Goal: Information Seeking & Learning: Learn about a topic

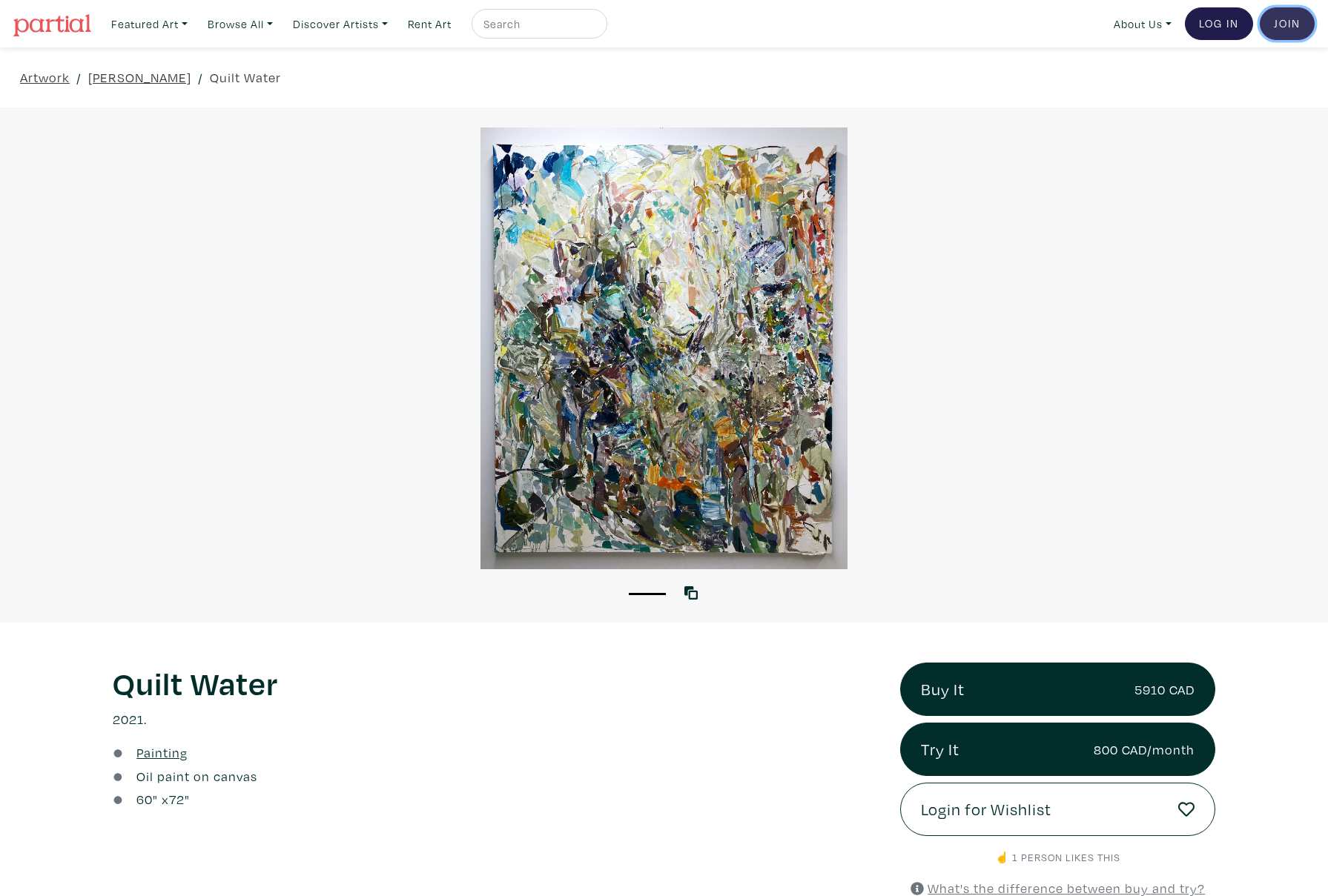
click at [1279, 29] on link "Join the Community" at bounding box center [1287, 23] width 55 height 32
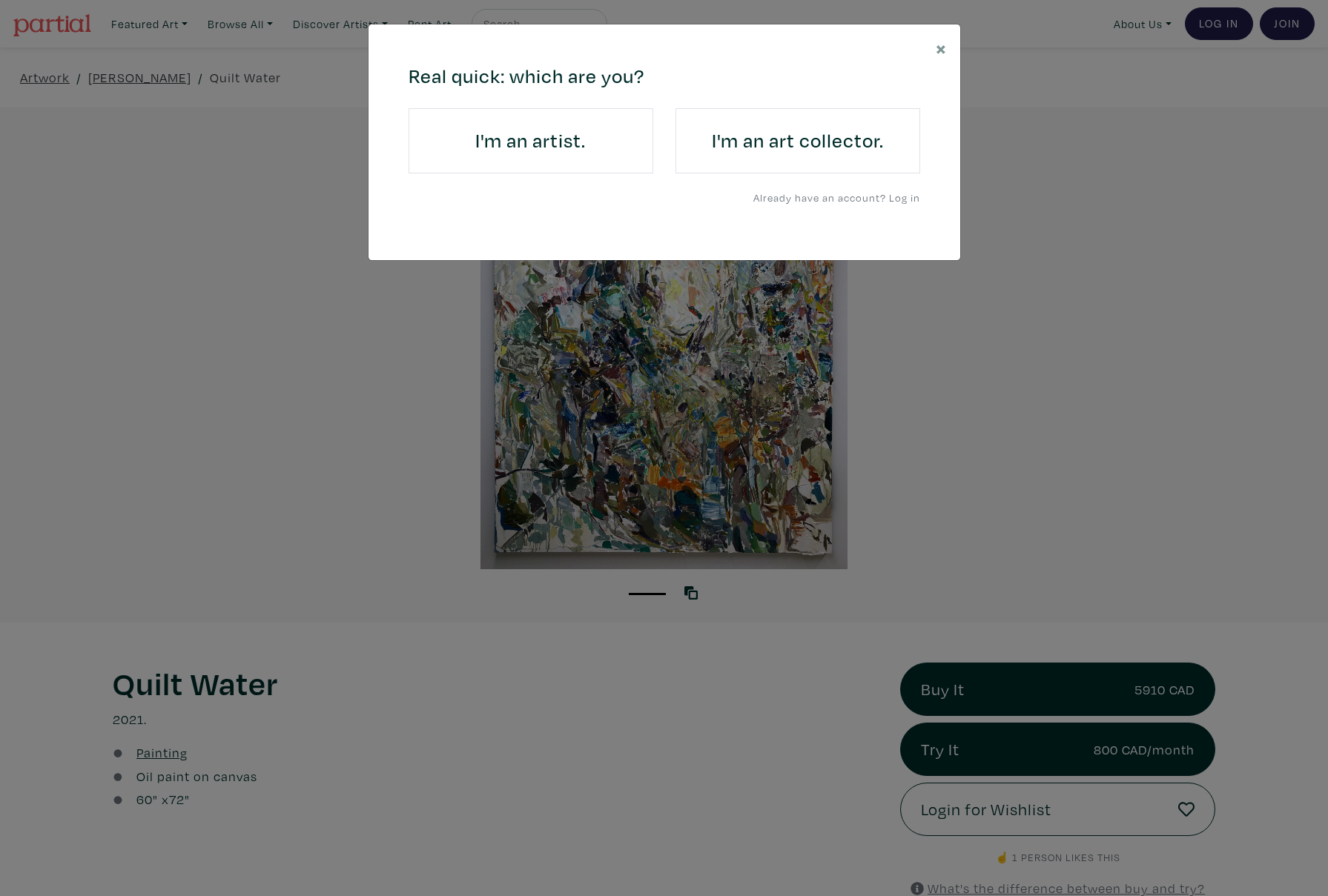
click at [1100, 258] on div "× 664c6a6d6e3476504e6b79362f4172494552756f694733386b666278545363695a485979654c4…" at bounding box center [664, 448] width 1328 height 896
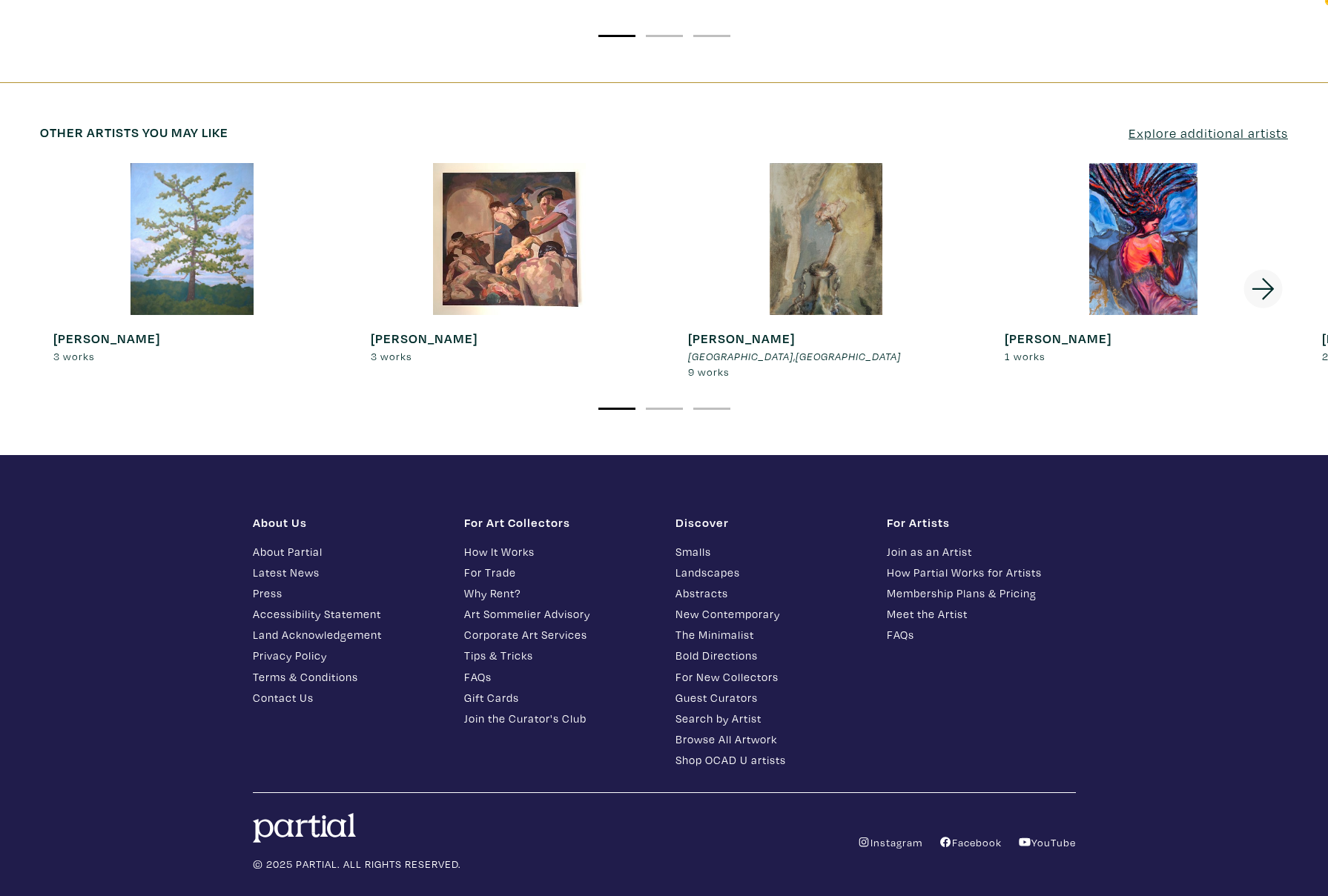
scroll to position [2682, 0]
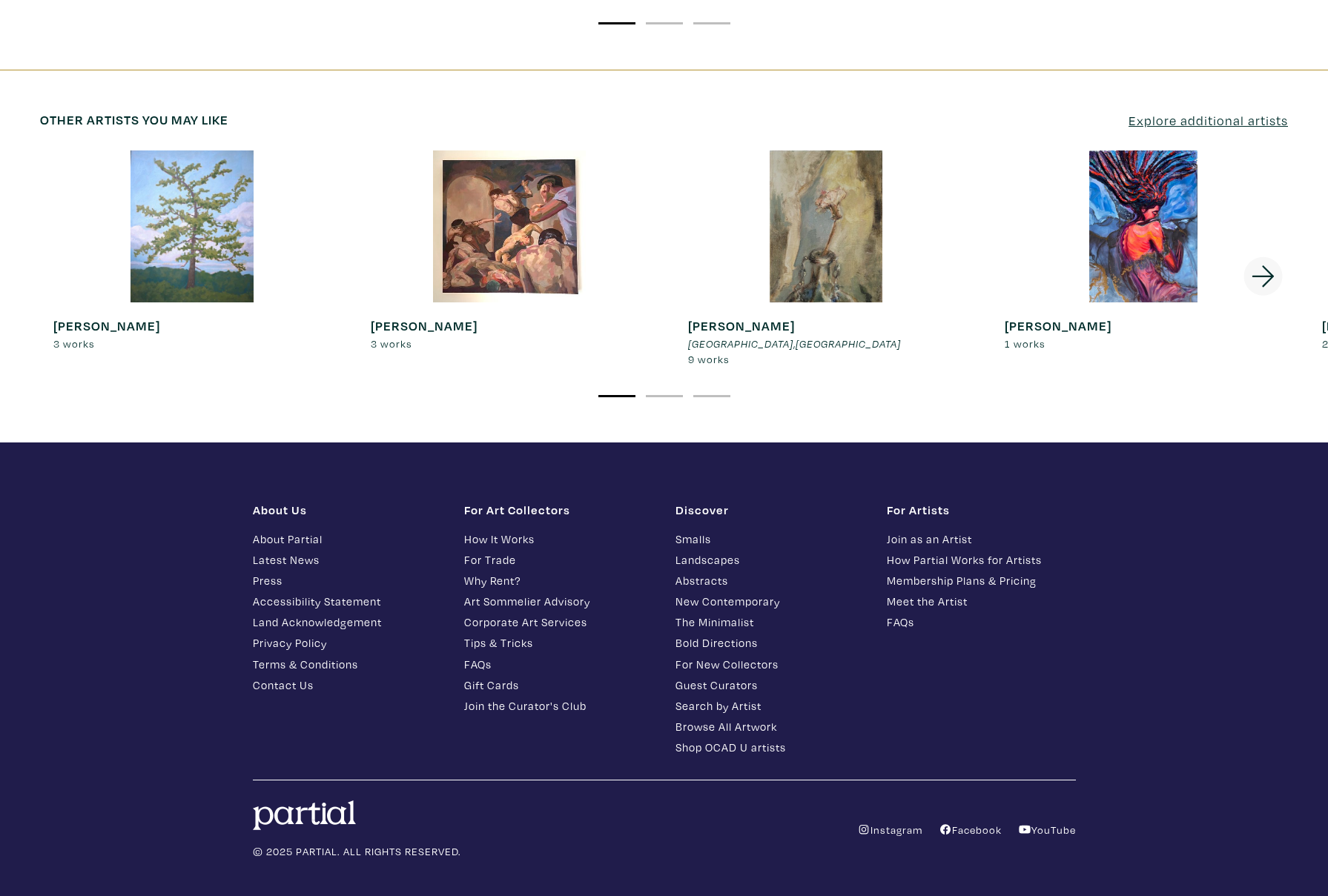
click at [834, 216] on div at bounding box center [827, 226] width 304 height 152
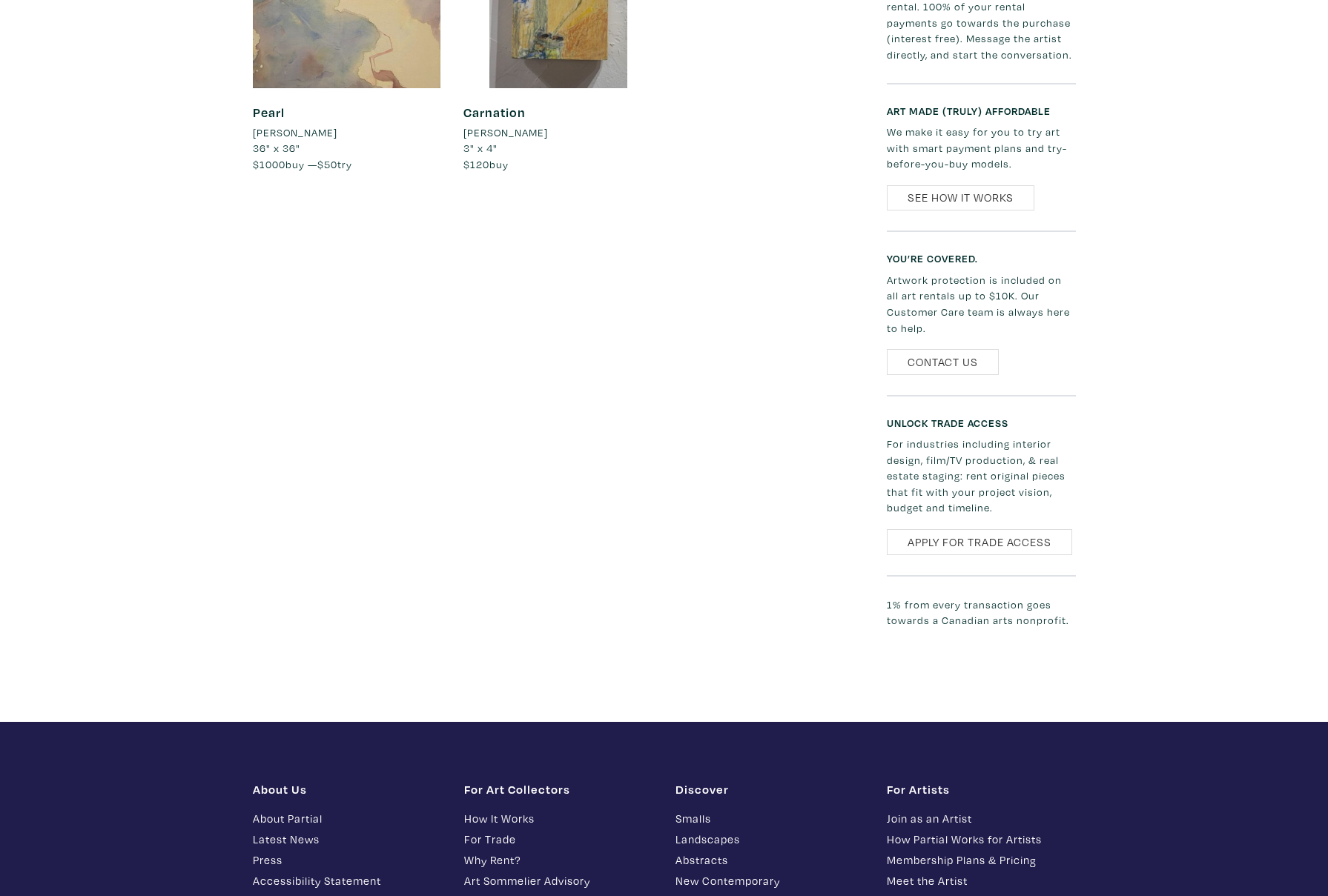
scroll to position [1654, 0]
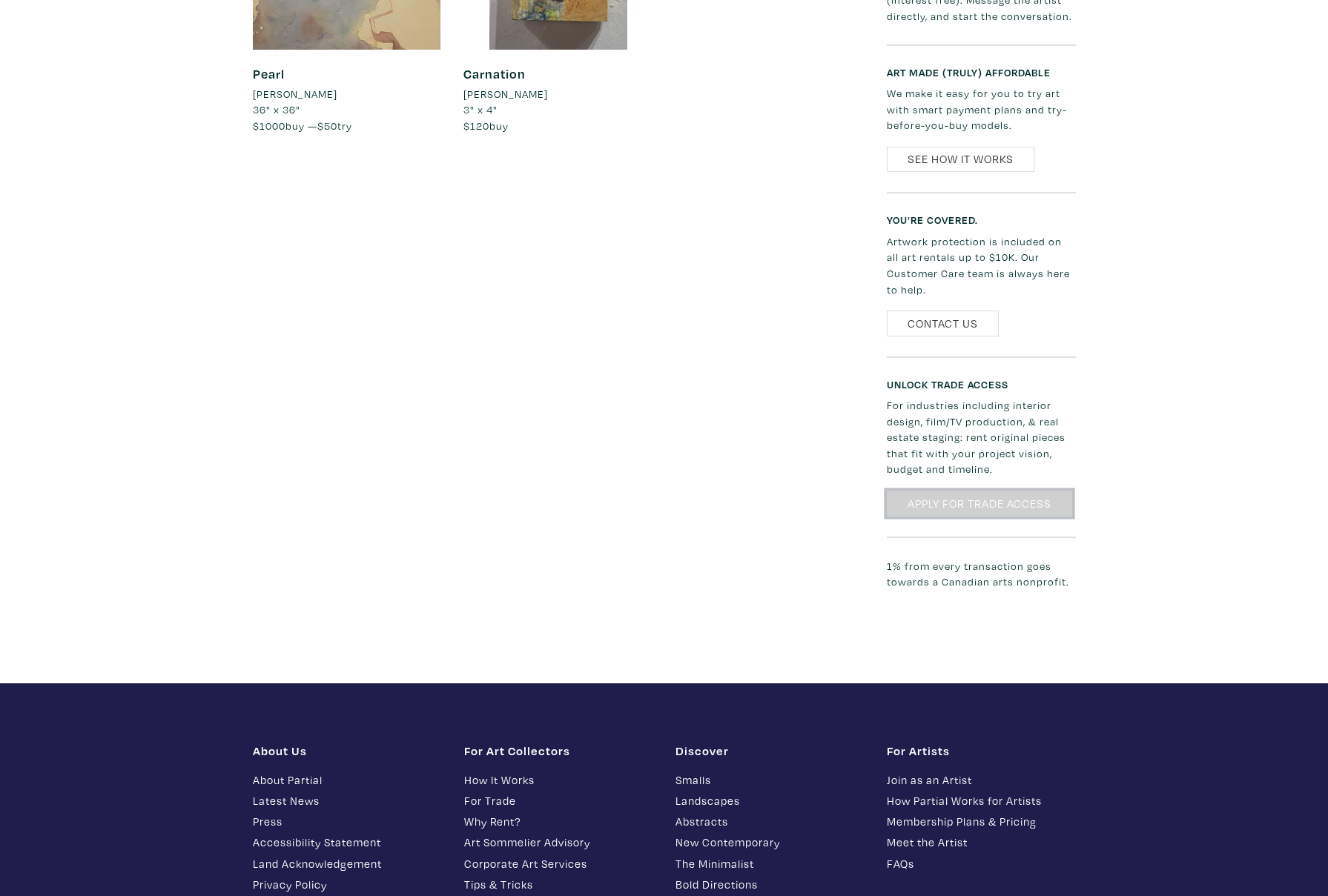
click at [989, 491] on link "Apply for Trade Access" at bounding box center [979, 504] width 185 height 26
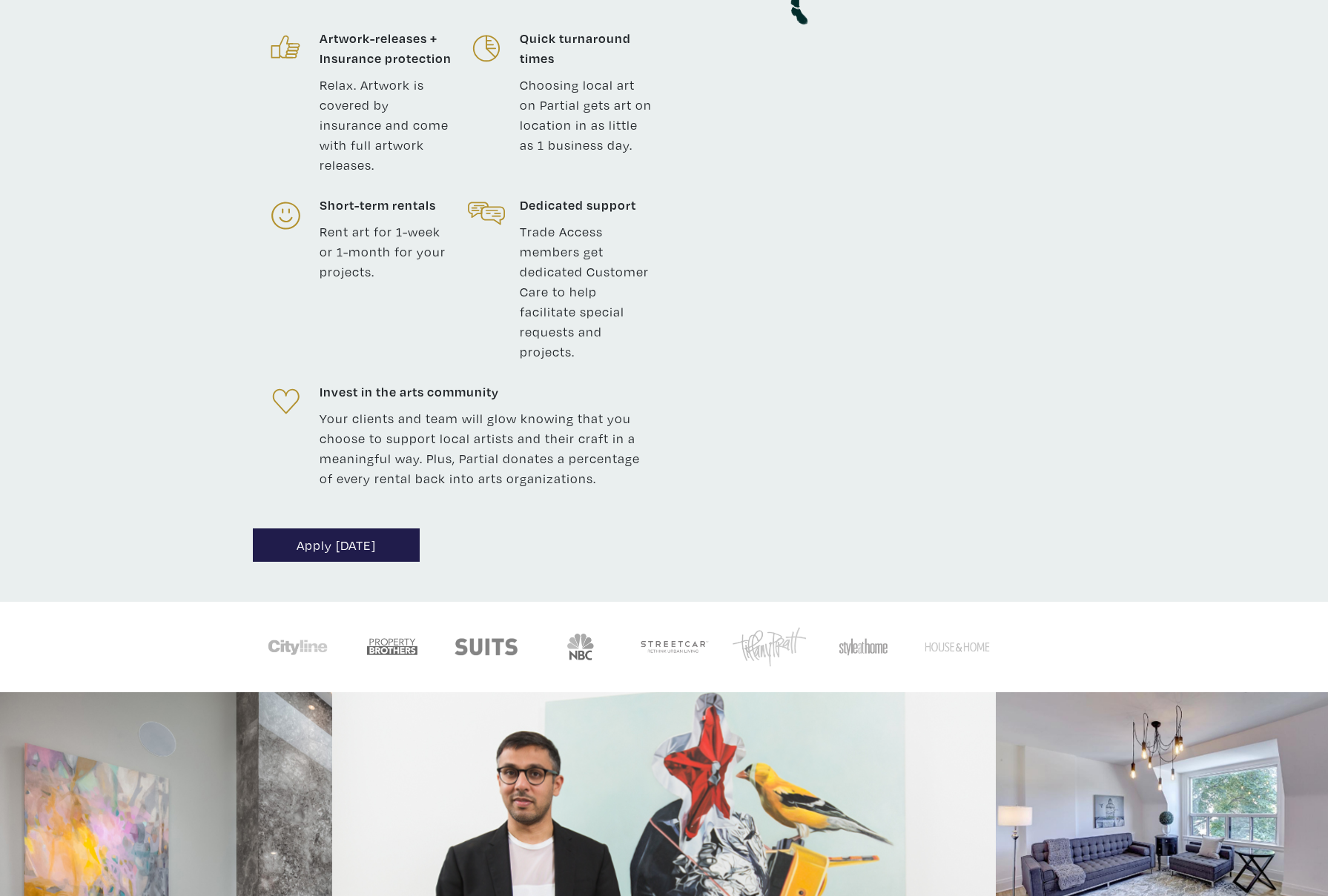
scroll to position [902, 0]
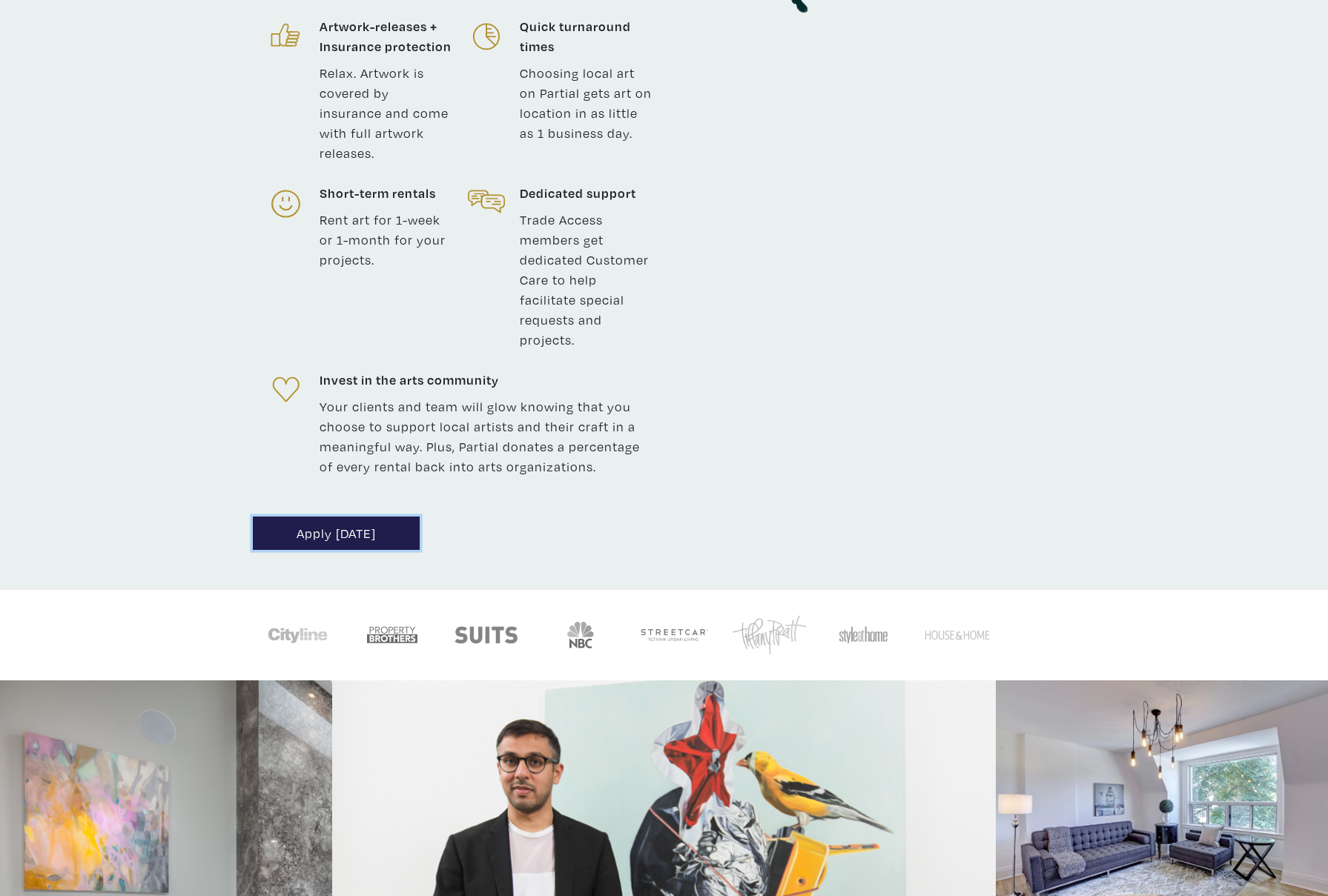
click at [337, 518] on link "Apply [DATE]" at bounding box center [337, 534] width 167 height 33
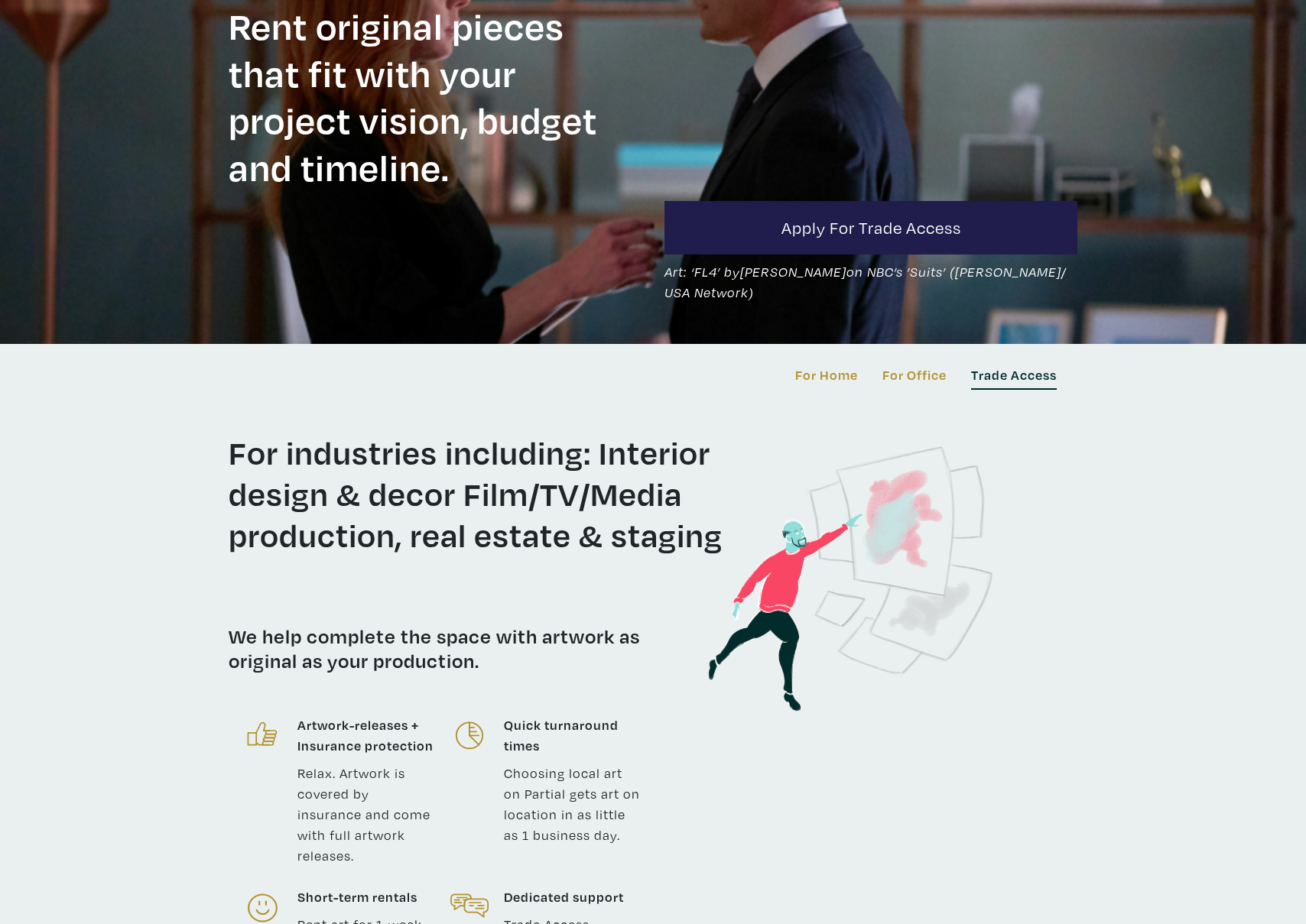
scroll to position [0, 0]
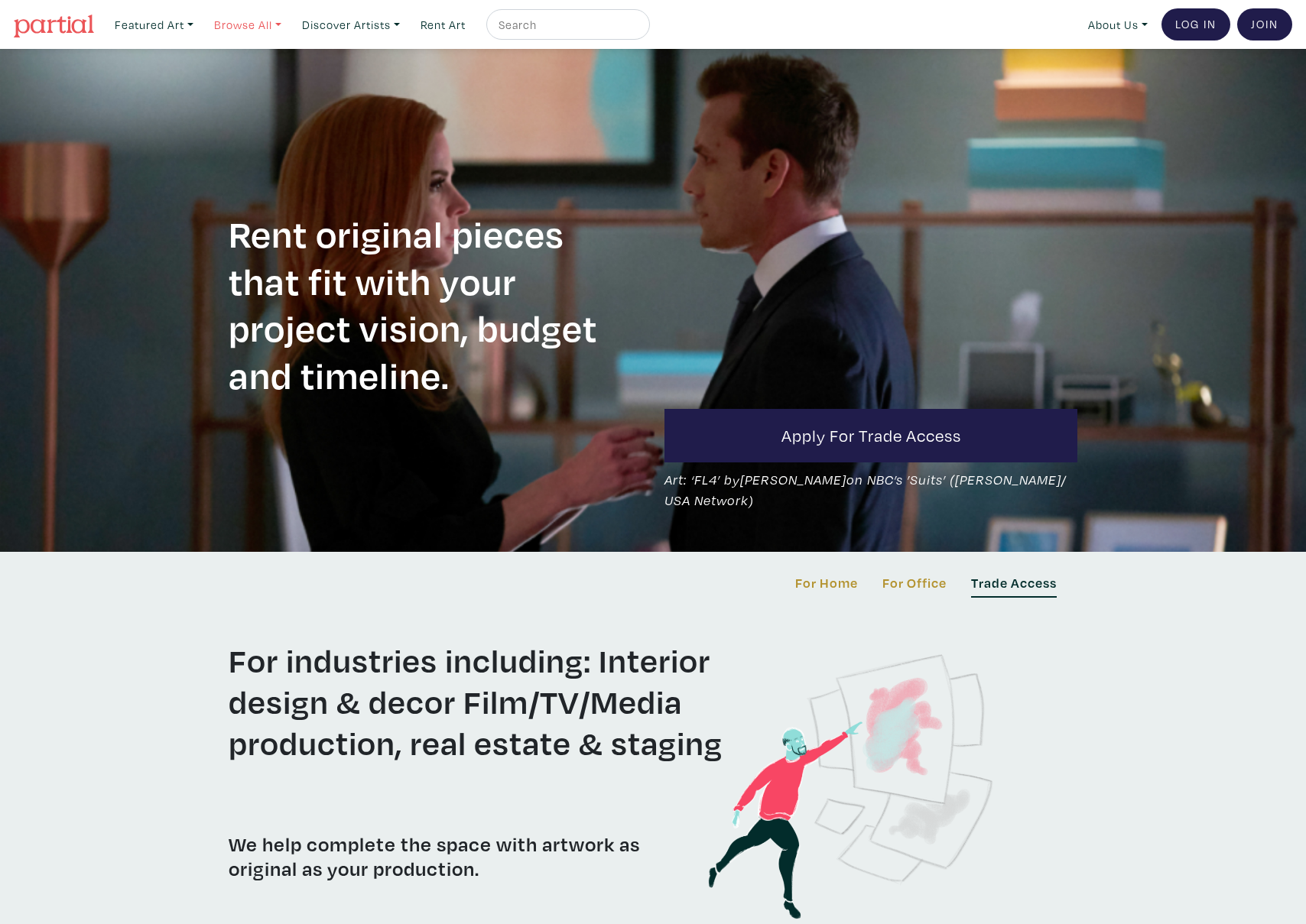
click at [251, 24] on link "Browse All" at bounding box center [248, 24] width 81 height 32
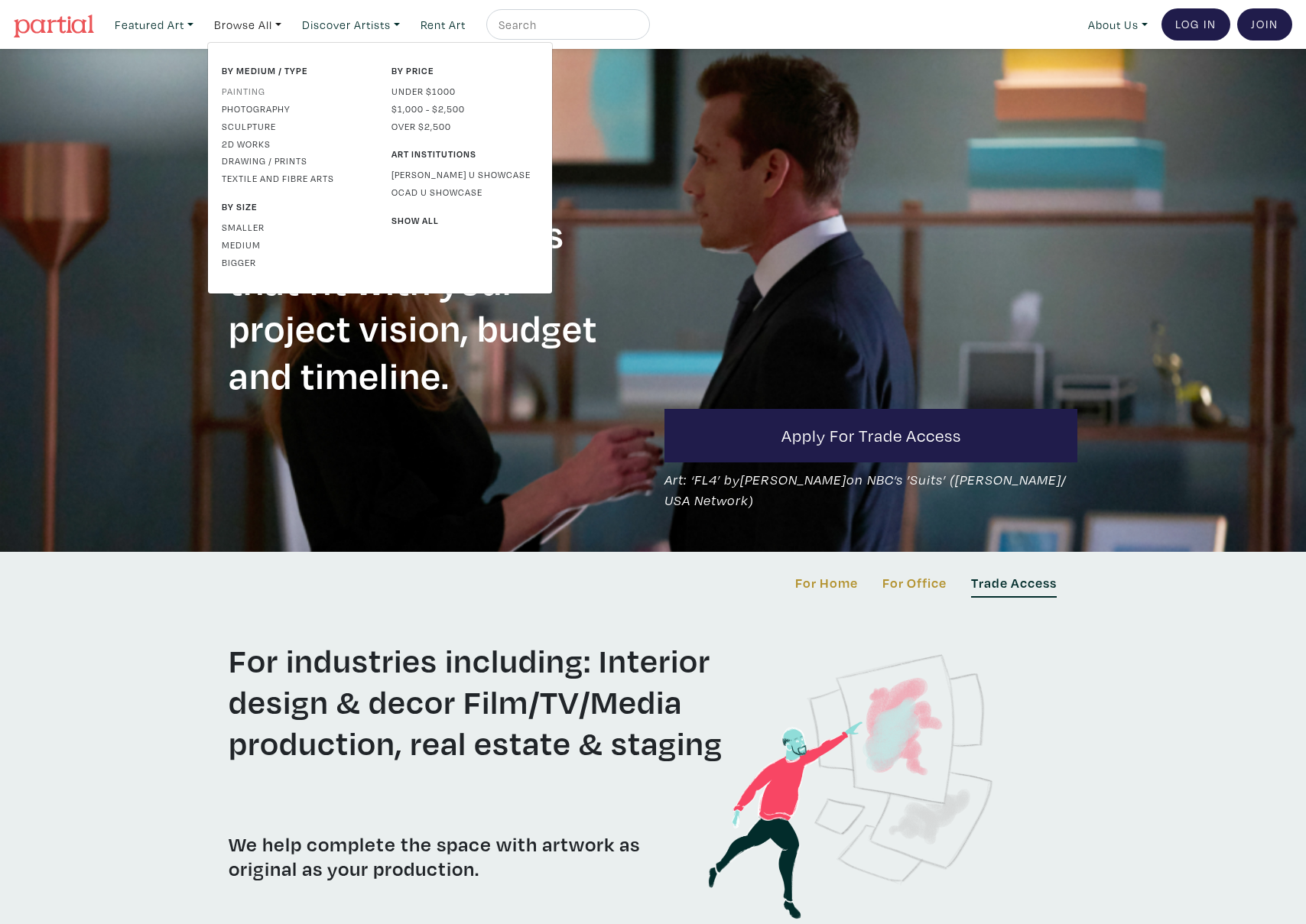
click at [252, 86] on link "Painting" at bounding box center [295, 90] width 147 height 14
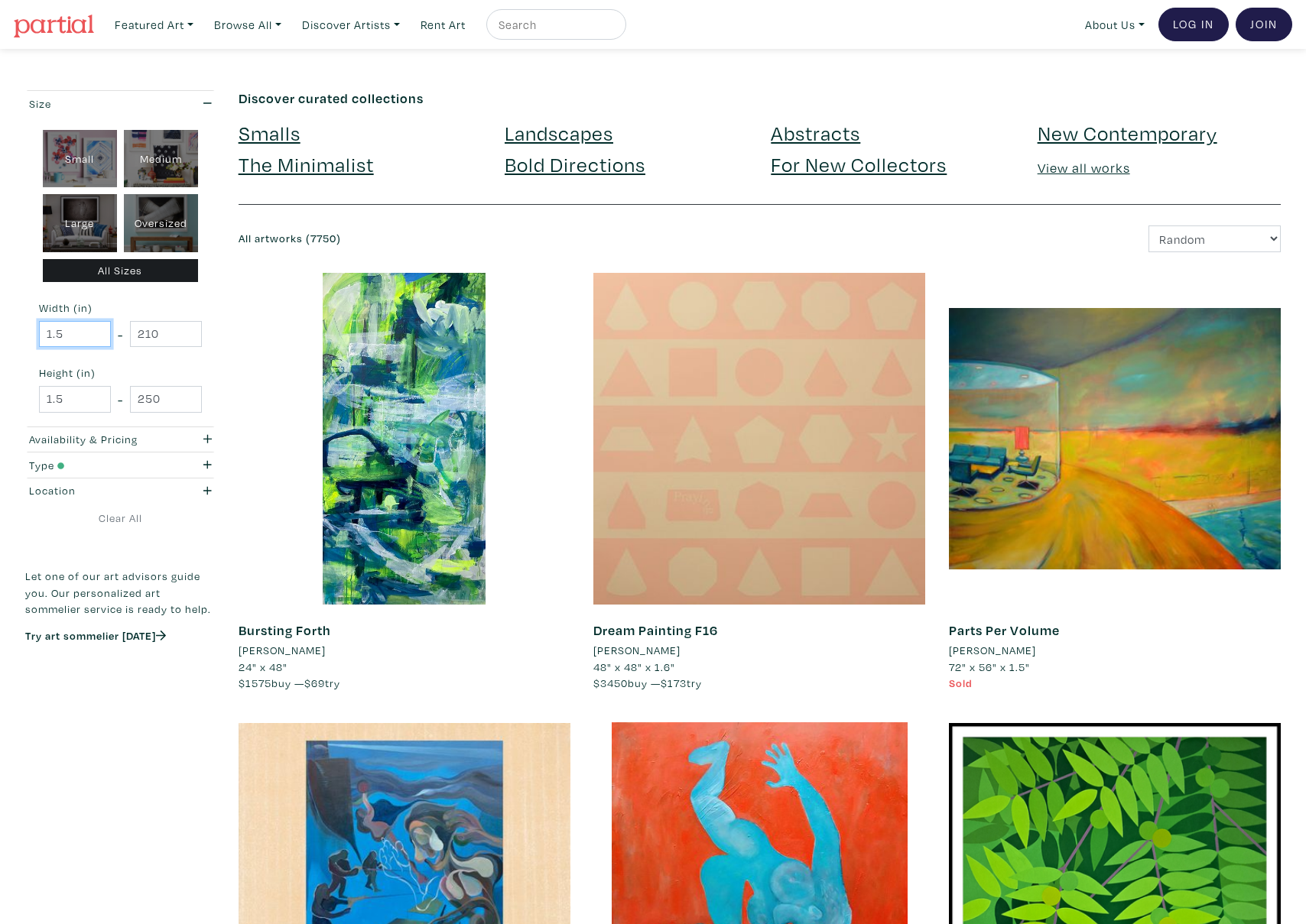
drag, startPoint x: 70, startPoint y: 334, endPoint x: 37, endPoint y: 329, distance: 33.4
click at [37, 329] on div "Small Medium Large Oversized All Sizes Width (in) 1.5 - 210 Height (in) 1.5 - 2…" at bounding box center [120, 271] width 190 height 310
type input "62"
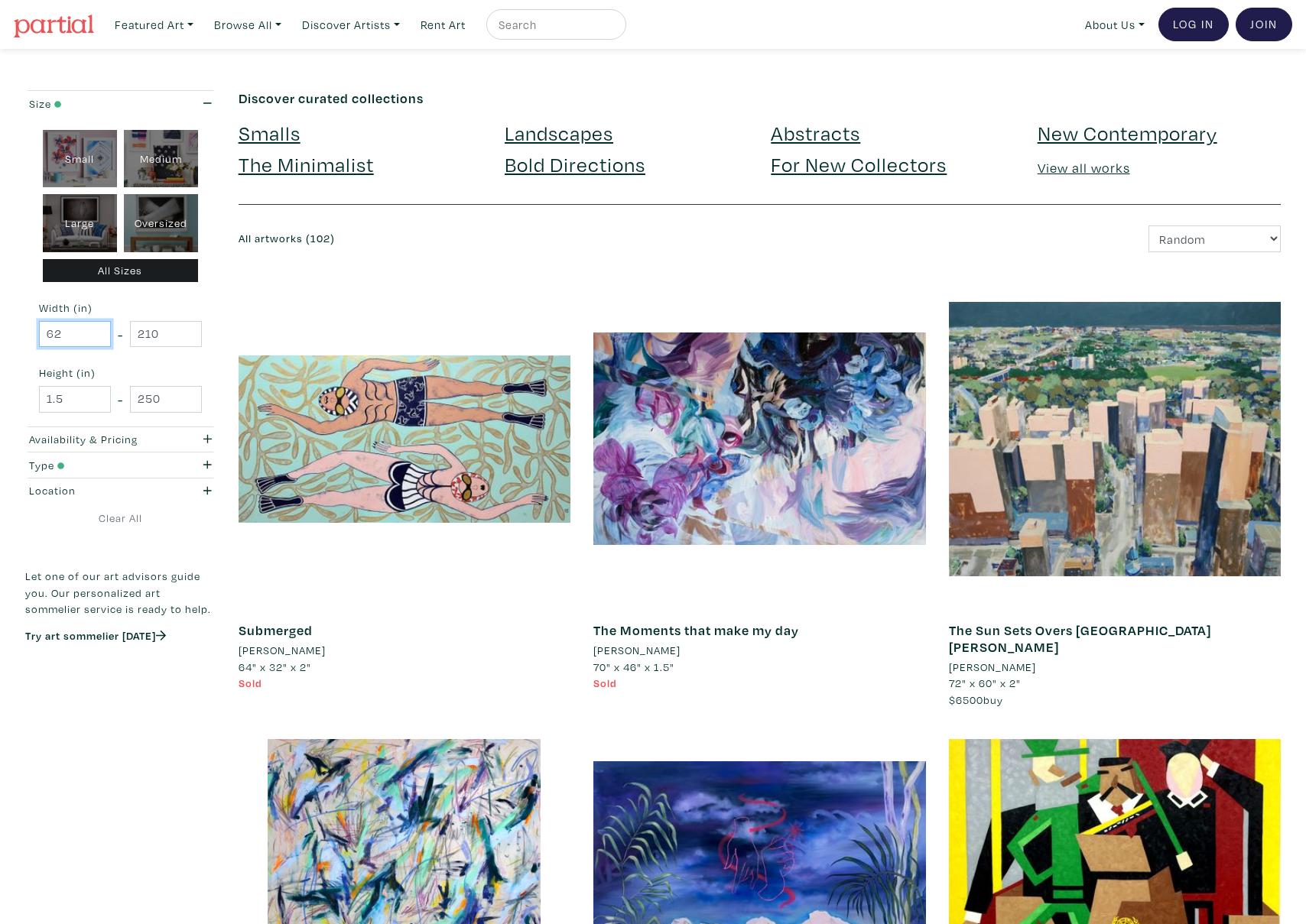
drag, startPoint x: 70, startPoint y: 335, endPoint x: 22, endPoint y: 328, distance: 48.5
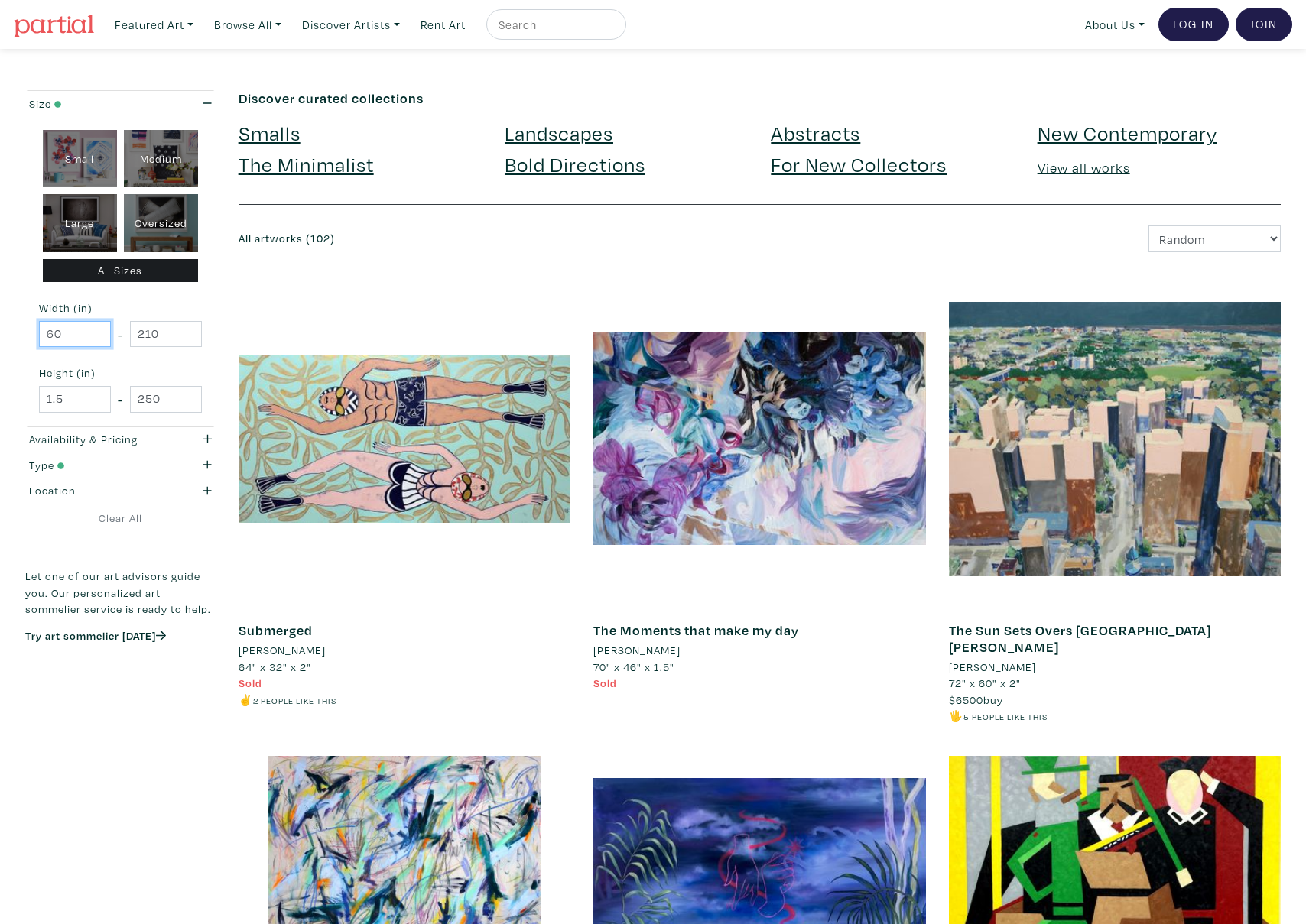
type input "60"
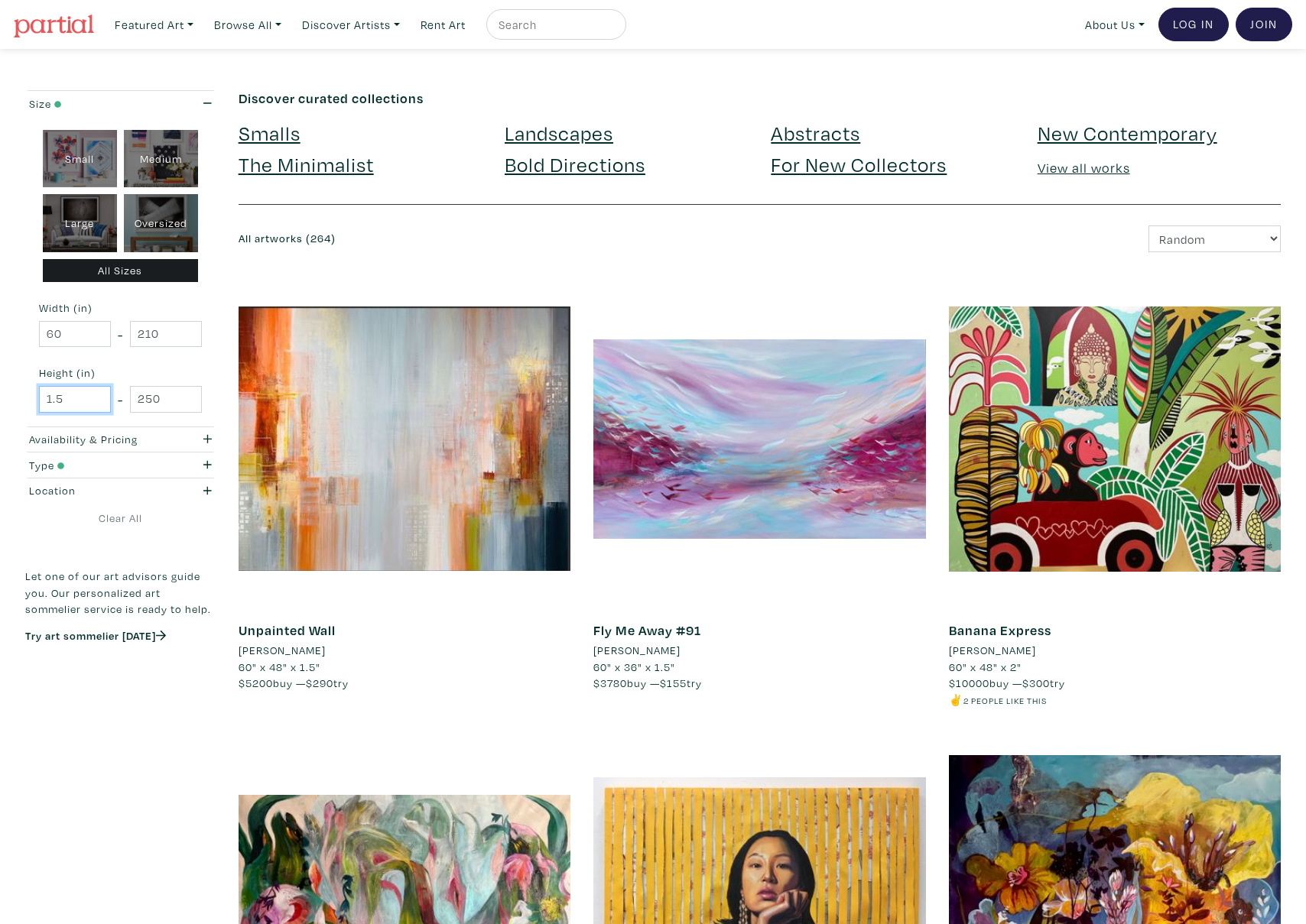
drag, startPoint x: 65, startPoint y: 397, endPoint x: 41, endPoint y: 397, distance: 24.0
click at [41, 397] on input "1.5" at bounding box center [75, 399] width 72 height 27
type input "72"
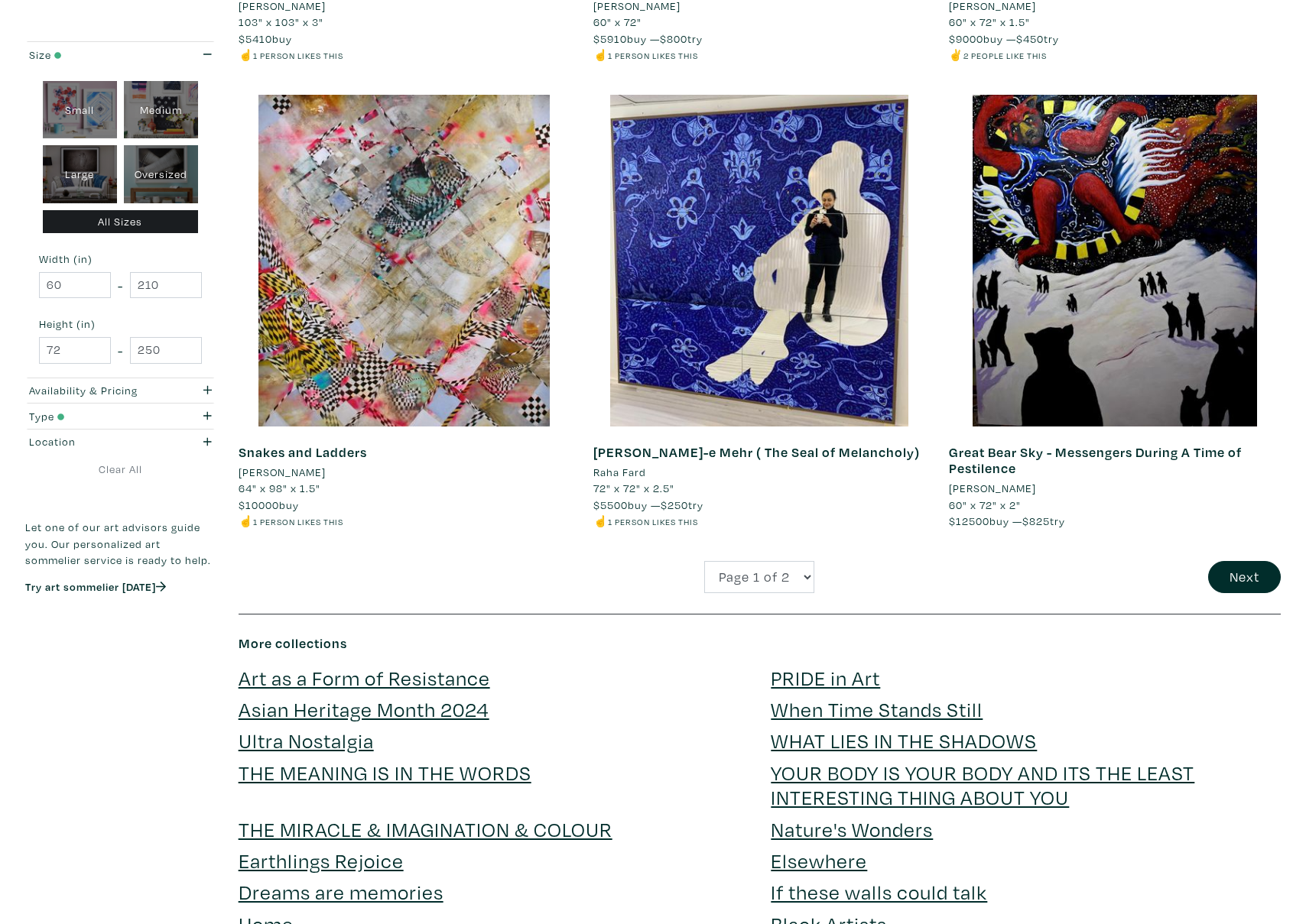
scroll to position [3482, 0]
click at [1229, 577] on button "Next" at bounding box center [1243, 577] width 72 height 33
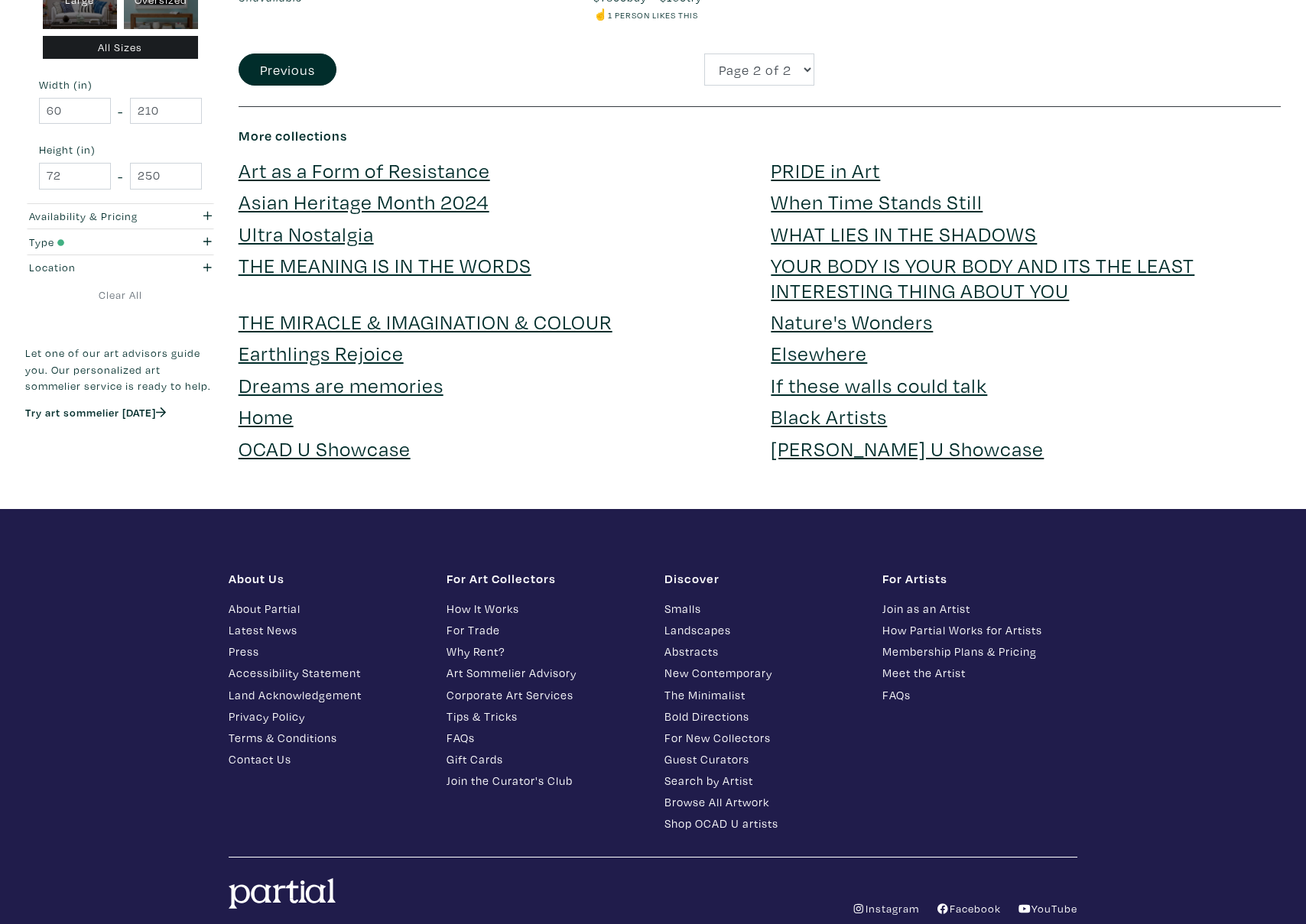
scroll to position [762, 0]
